Goal: Find specific page/section: Find specific page/section

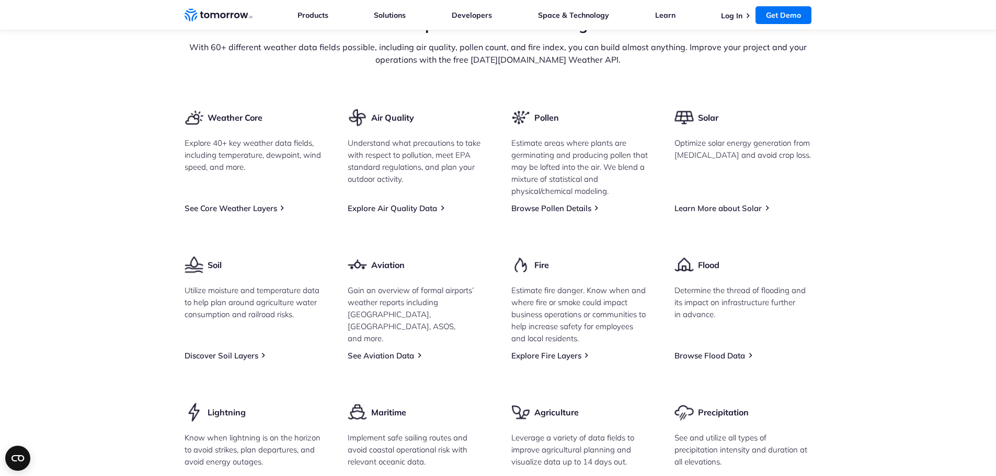
scroll to position [1294, 0]
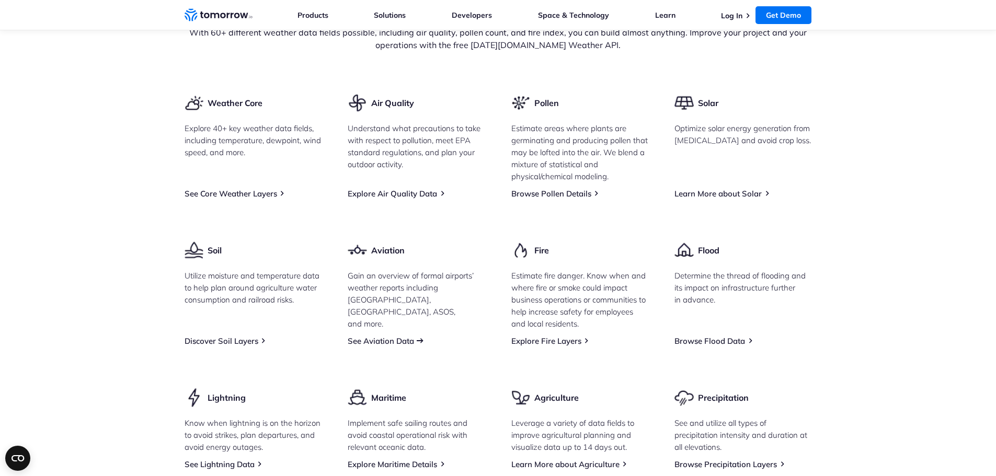
click at [414, 346] on link "See Aviation Data" at bounding box center [381, 341] width 66 height 10
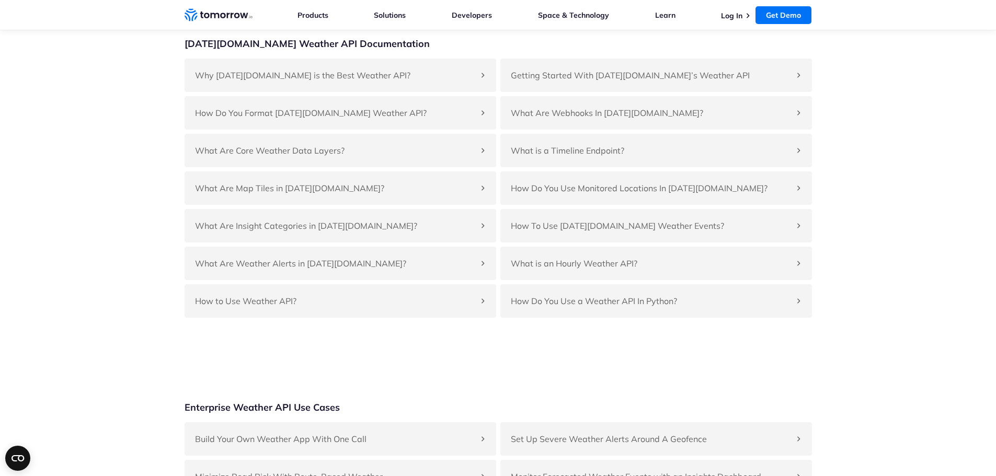
scroll to position [2276, 0]
